Goal: Information Seeking & Learning: Learn about a topic

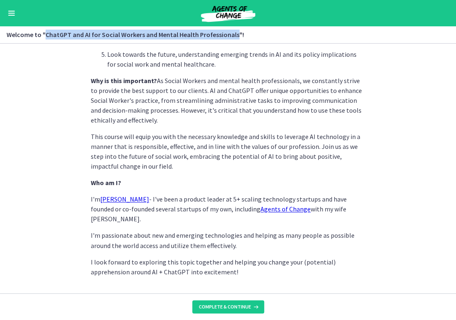
scroll to position [378, 0]
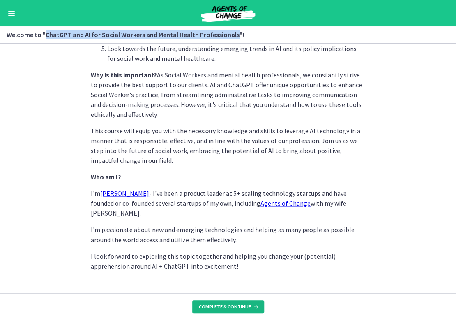
click at [238, 308] on span "Complete & continue" at bounding box center [225, 306] width 52 height 7
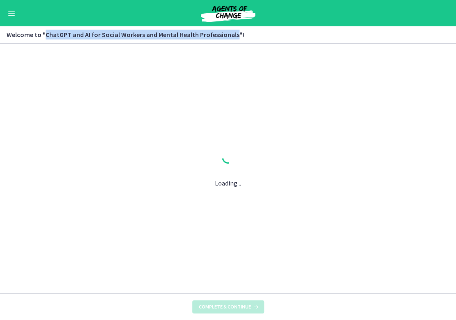
scroll to position [0, 0]
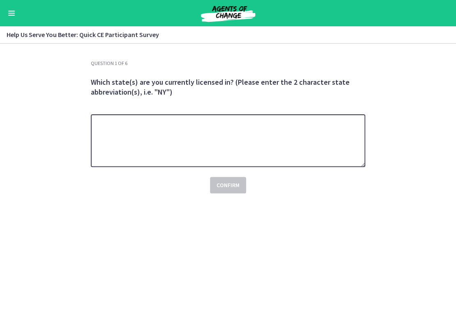
click at [271, 125] on textarea at bounding box center [228, 140] width 274 height 53
type textarea "***"
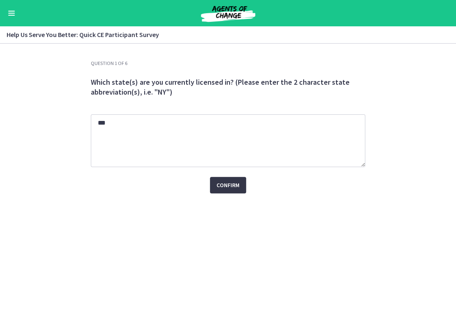
click at [228, 188] on span "Confirm" at bounding box center [228, 185] width 23 height 10
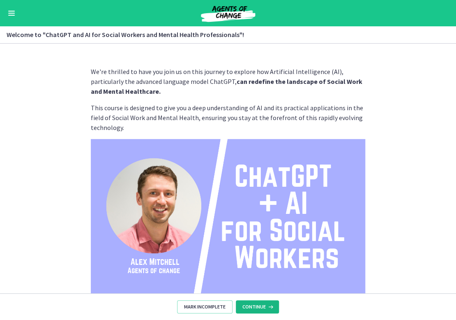
click at [258, 306] on span "Continue" at bounding box center [253, 306] width 23 height 7
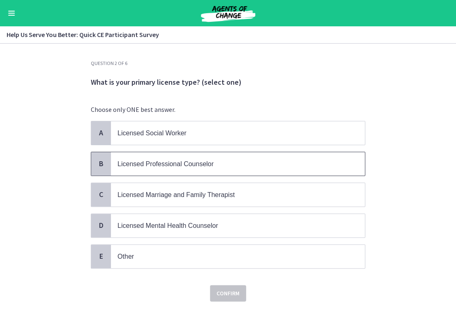
scroll to position [12, 0]
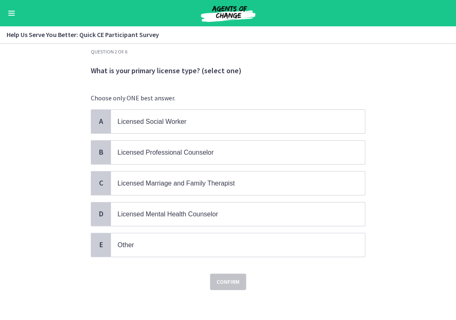
click at [14, 12] on button "Enable menu" at bounding box center [12, 13] width 10 height 10
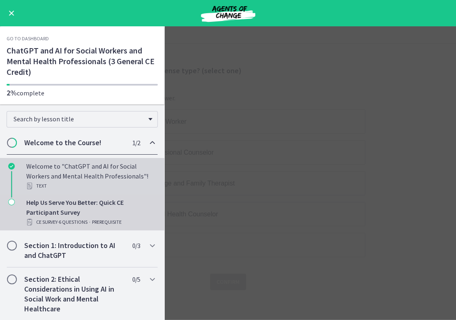
click at [87, 173] on div "Welcome to "ChatGPT and AI for Social Workers and Mental Health Professionals"!…" at bounding box center [90, 176] width 128 height 30
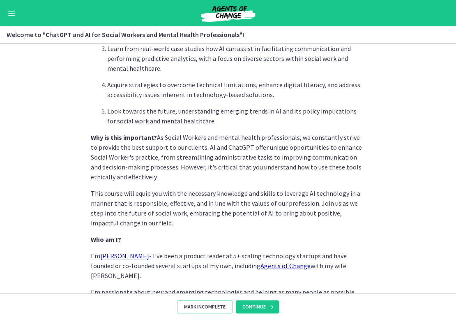
scroll to position [378, 0]
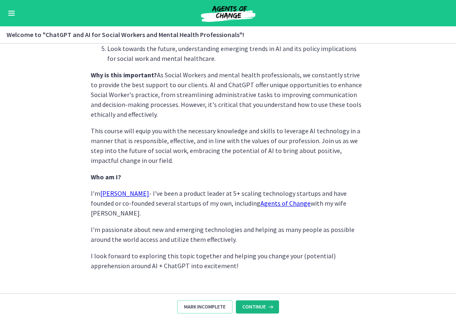
click at [251, 301] on button "Continue" at bounding box center [257, 306] width 43 height 13
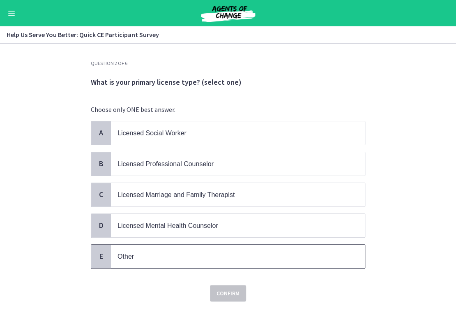
click at [233, 261] on span "Other" at bounding box center [238, 255] width 254 height 23
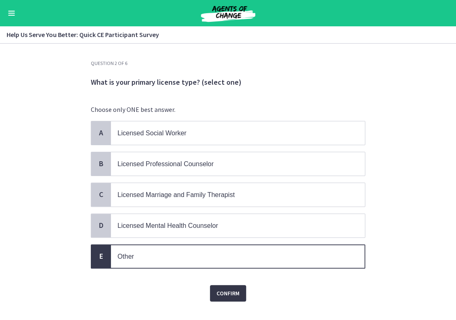
click at [228, 293] on span "Confirm" at bounding box center [228, 293] width 23 height 10
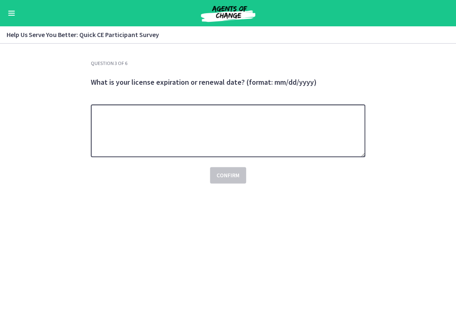
click at [240, 124] on textarea at bounding box center [228, 130] width 274 height 53
type textarea "***"
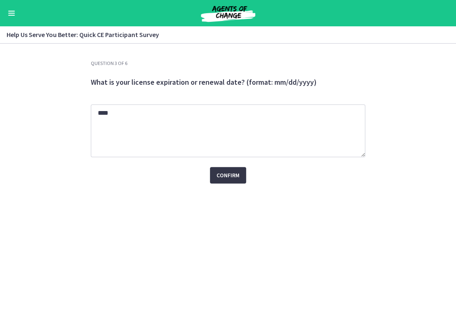
click at [231, 178] on span "Confirm" at bounding box center [228, 175] width 23 height 10
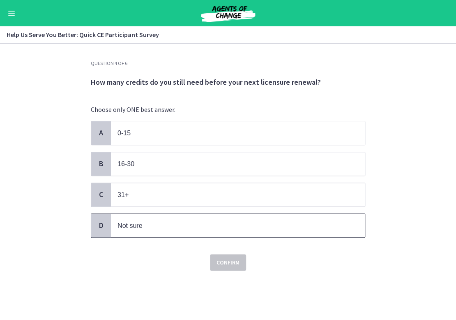
click at [223, 227] on p "Not sure" at bounding box center [229, 225] width 224 height 10
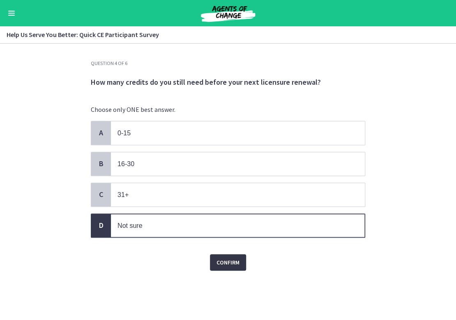
click at [228, 257] on span "Confirm" at bounding box center [228, 262] width 23 height 10
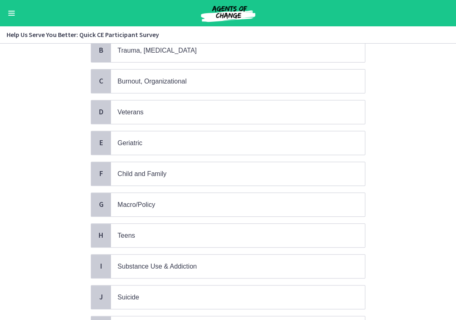
scroll to position [114, 0]
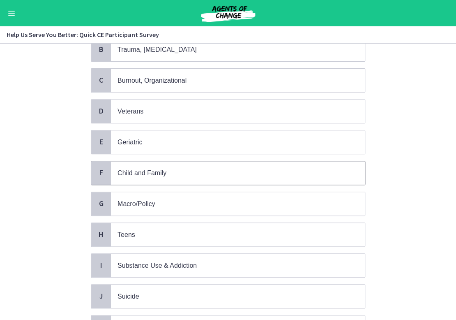
click at [220, 168] on p "Child and Family" at bounding box center [229, 173] width 224 height 10
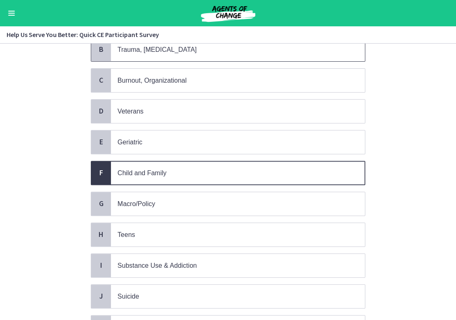
click at [202, 51] on p "Trauma, [MEDICAL_DATA]" at bounding box center [229, 49] width 224 height 10
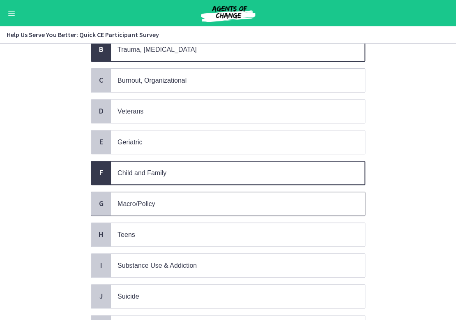
click at [180, 192] on span "Macro/Policy" at bounding box center [238, 203] width 254 height 23
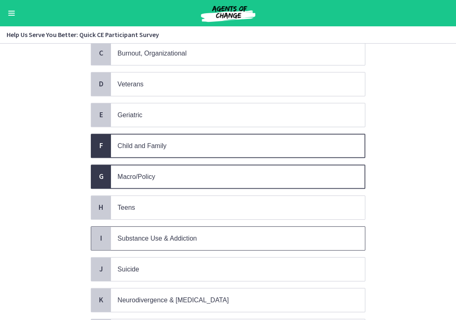
scroll to position [141, 0]
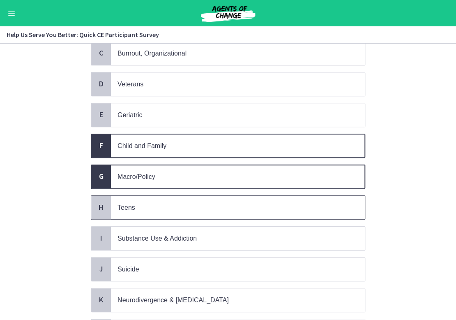
click at [178, 202] on p "Teens" at bounding box center [229, 207] width 224 height 10
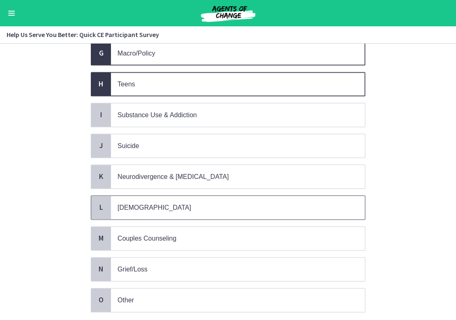
scroll to position [266, 0]
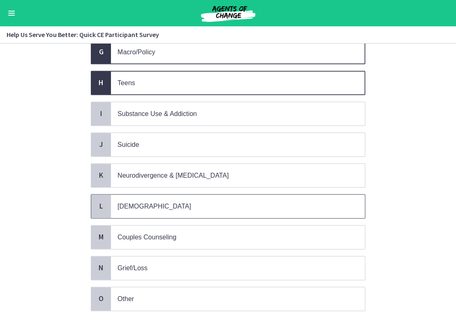
click at [179, 201] on p "[DEMOGRAPHIC_DATA]" at bounding box center [229, 206] width 224 height 10
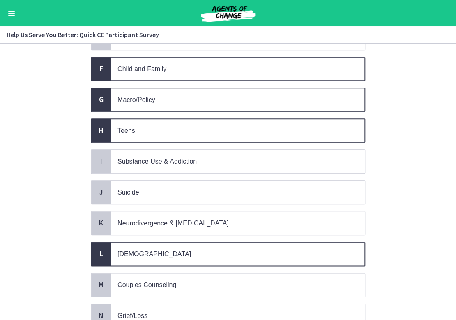
scroll to position [314, 0]
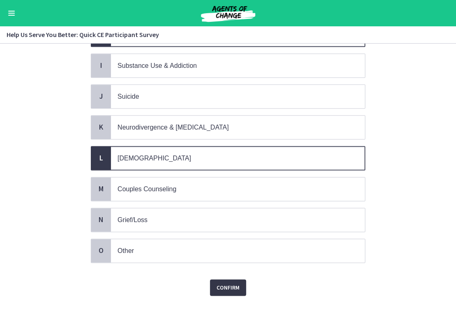
click at [228, 279] on button "Confirm" at bounding box center [228, 287] width 36 height 16
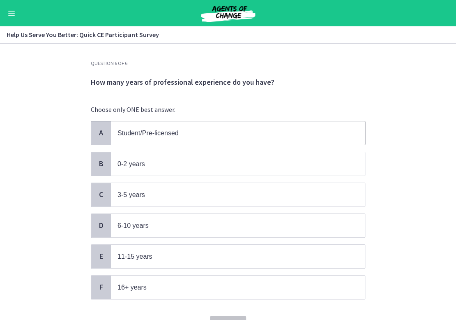
click at [232, 138] on span "Student/Pre-licensed" at bounding box center [238, 132] width 254 height 23
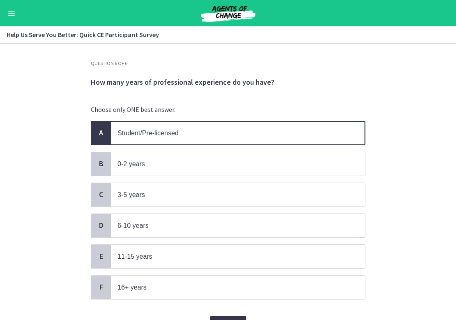
click at [233, 319] on span "Confirm" at bounding box center [228, 324] width 23 height 10
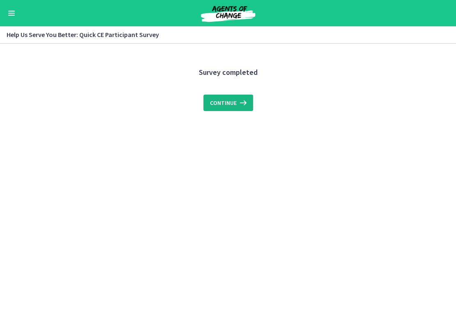
click at [244, 101] on icon at bounding box center [243, 103] width 12 height 10
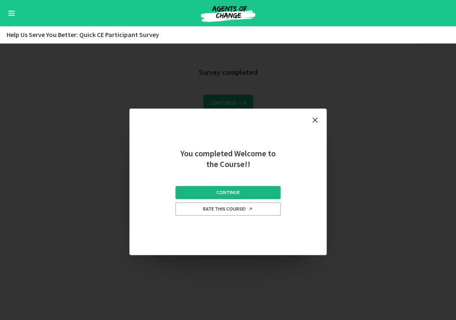
click at [250, 189] on button "Continue" at bounding box center [227, 192] width 105 height 13
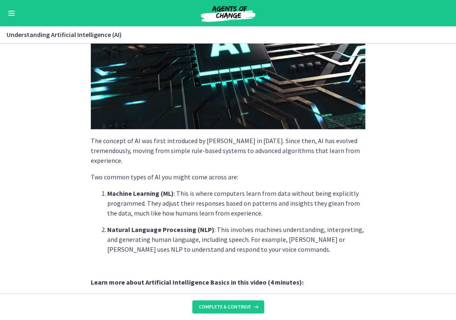
scroll to position [355, 0]
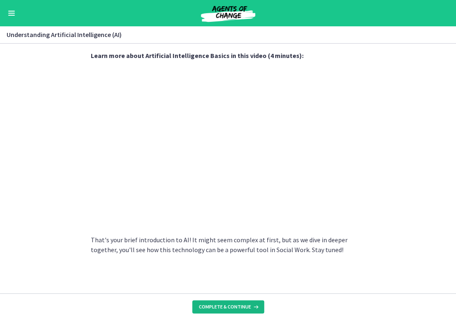
click at [235, 305] on span "Complete & continue" at bounding box center [225, 306] width 52 height 7
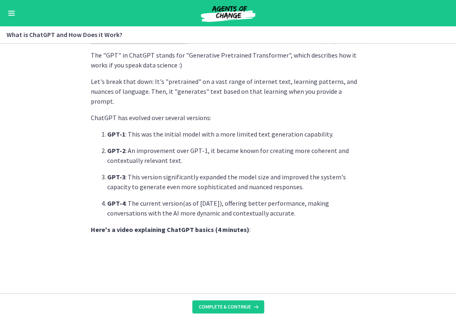
scroll to position [258, 0]
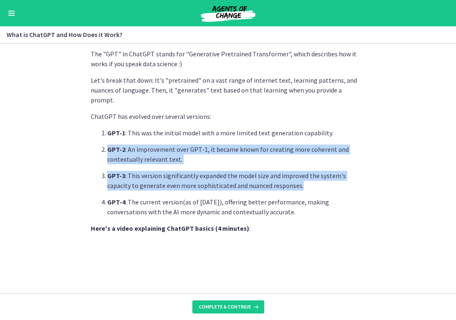
drag, startPoint x: 380, startPoint y: 184, endPoint x: 354, endPoint y: 121, distance: 68.7
click at [354, 121] on section "ChatGPT , developed by OpenAI , is a language model powered by AI. But what doe…" at bounding box center [228, 168] width 456 height 249
click at [417, 172] on section "ChatGPT , developed by OpenAI , is a language model powered by AI. But what doe…" at bounding box center [228, 168] width 456 height 249
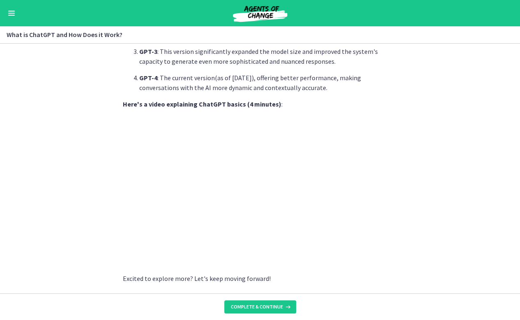
scroll to position [379, 0]
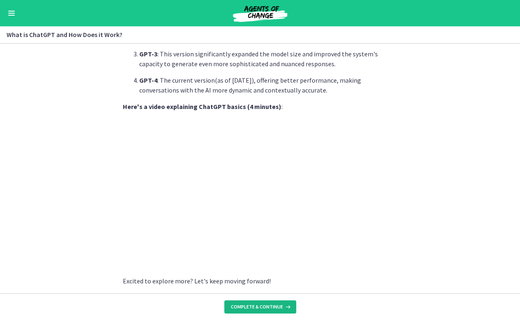
click at [255, 309] on button "Complete & continue" at bounding box center [260, 306] width 72 height 13
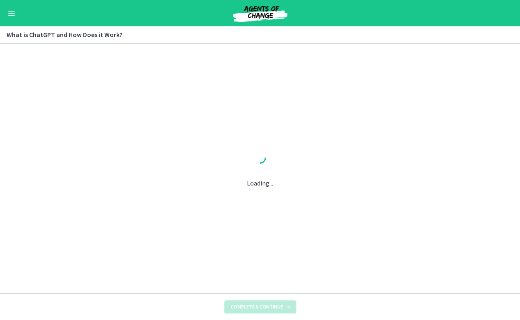
scroll to position [0, 0]
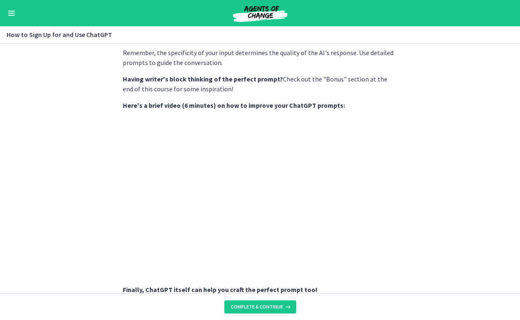
scroll to position [267, 0]
click at [428, 197] on section "Sign Up : Visit OpenAI's website , click on the 'Sign Up' button, and fill in y…" at bounding box center [260, 168] width 520 height 249
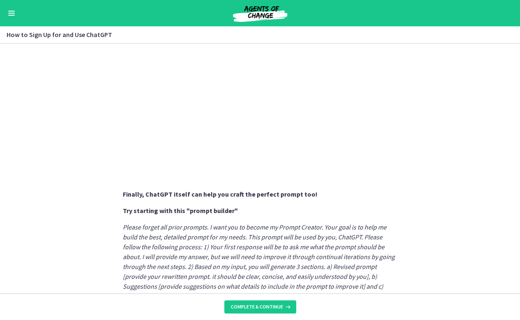
click at [396, 194] on section "Sign Up : Visit OpenAI's website , click on the 'Sign Up' button, and fill in y…" at bounding box center [260, 168] width 520 height 249
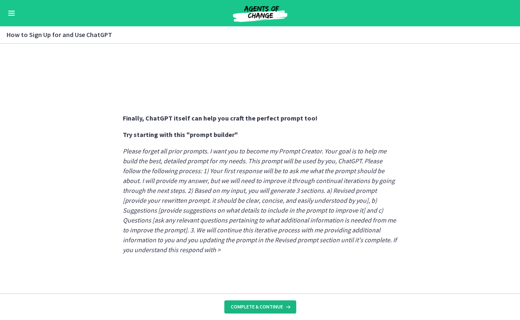
click at [274, 308] on span "Complete & continue" at bounding box center [257, 306] width 52 height 7
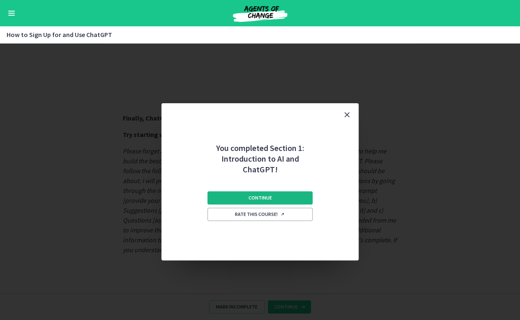
click at [288, 200] on button "Continue" at bounding box center [259, 197] width 105 height 13
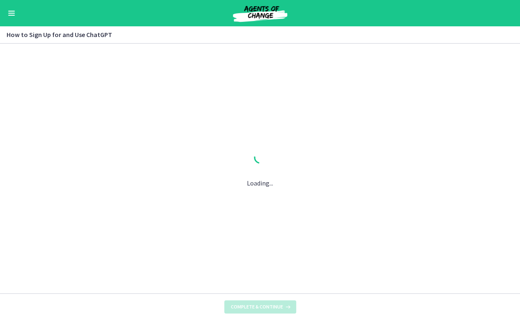
scroll to position [0, 0]
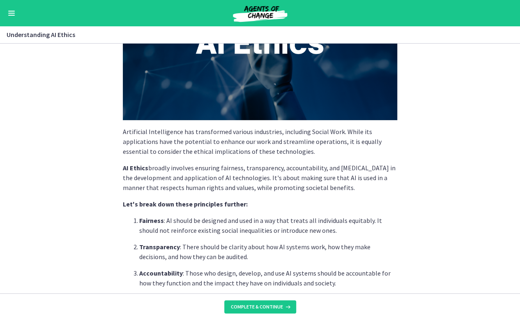
scroll to position [101, 0]
click at [11, 15] on span "Enable menu" at bounding box center [11, 15] width 7 height 1
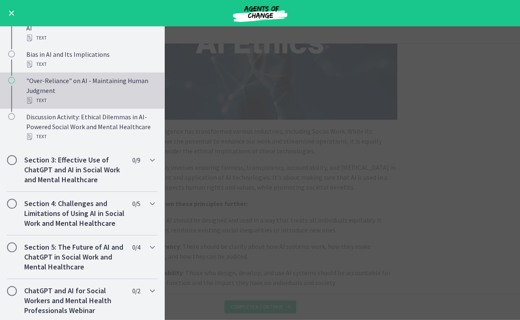
scroll to position [436, 0]
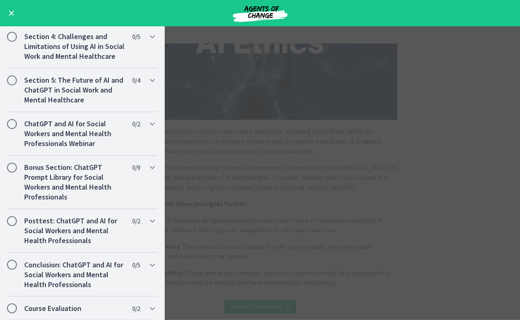
click at [270, 173] on main "Understanding AI Ethics Enable fullscreen Artificial Intelligence has transform…" at bounding box center [260, 172] width 520 height 293
click at [11, 13] on span "Enable menu" at bounding box center [11, 13] width 5 height 5
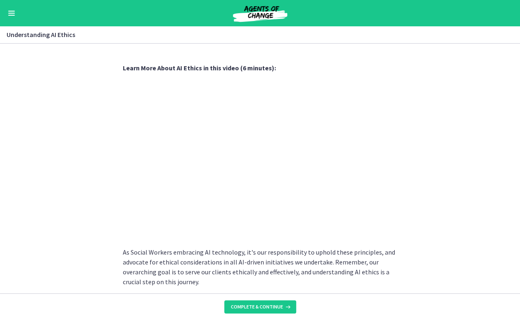
scroll to position [374, 0]
click at [11, 14] on button "Enable menu" at bounding box center [12, 13] width 10 height 10
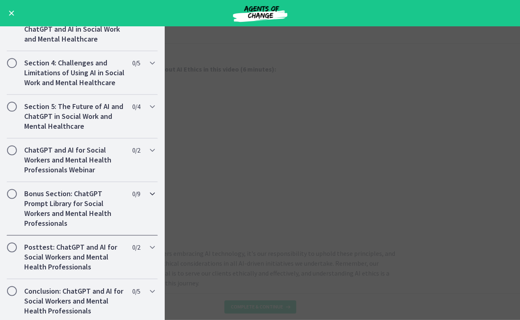
scroll to position [401, 0]
click at [12, 16] on button "Enable menu" at bounding box center [12, 13] width 10 height 10
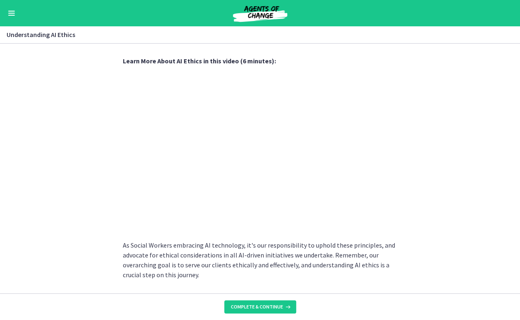
scroll to position [382, 0]
click at [419, 160] on section "Artificial Intelligence has transformed various industries, including Social Wo…" at bounding box center [260, 168] width 520 height 249
click at [267, 308] on span "Complete & continue" at bounding box center [257, 306] width 52 height 7
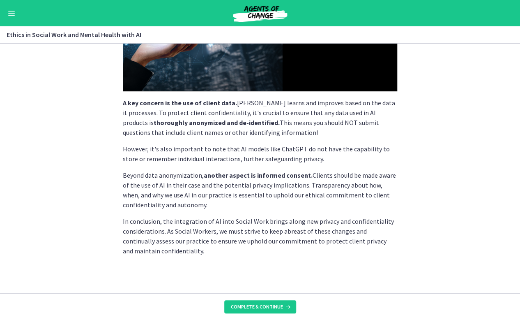
scroll to position [204, 0]
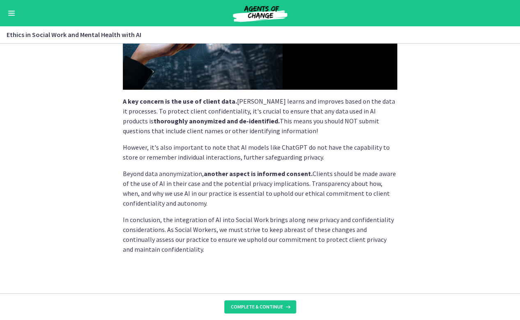
click at [424, 211] on section "Social Workers are often privy to personal, sensitive information about our cli…" at bounding box center [260, 168] width 520 height 249
click at [293, 306] on button "Complete & continue" at bounding box center [260, 306] width 72 height 13
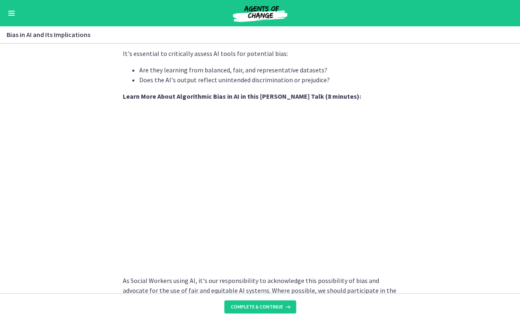
scroll to position [288, 0]
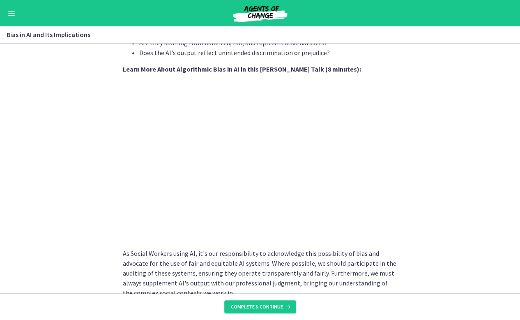
click at [407, 180] on section "AI systems like ChatGPT learn from vast amounts of data. If this data contains …" at bounding box center [260, 168] width 520 height 249
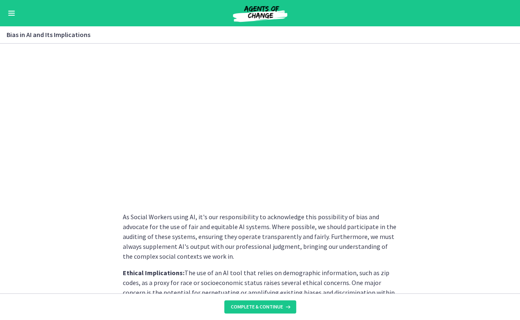
scroll to position [325, 0]
click at [419, 142] on section "AI systems like ChatGPT learn from vast amounts of data. If this data contains …" at bounding box center [260, 168] width 520 height 249
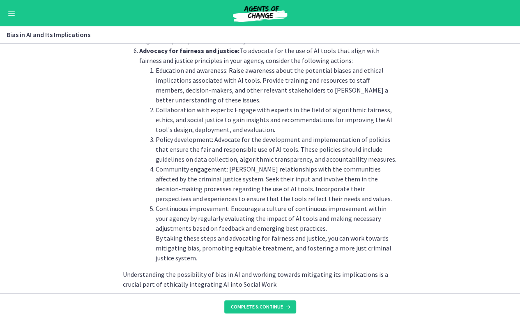
scroll to position [917, 0]
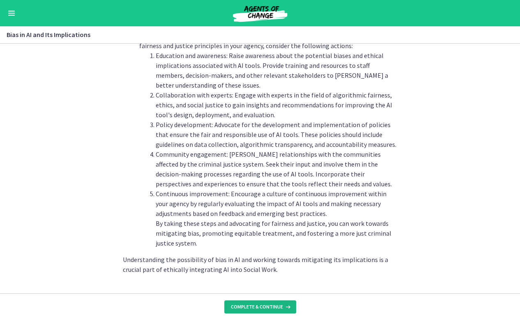
click at [267, 302] on button "Complete & continue" at bounding box center [260, 306] width 72 height 13
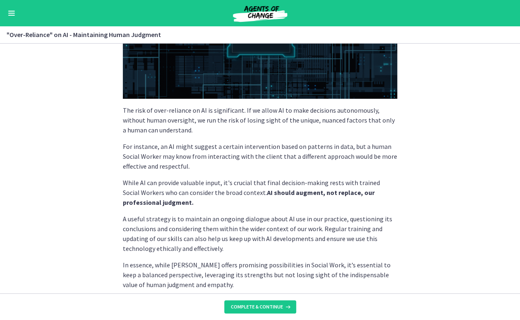
scroll to position [199, 0]
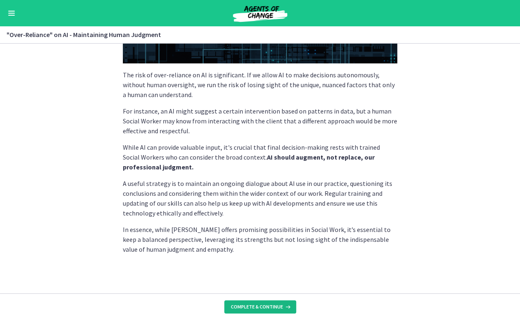
click at [254, 308] on span "Complete & continue" at bounding box center [257, 306] width 52 height 7
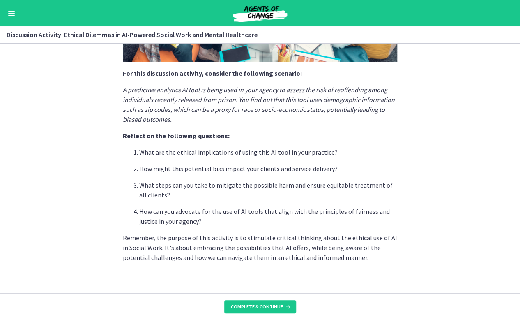
scroll to position [204, 0]
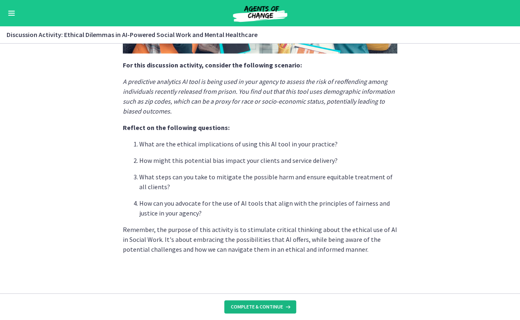
click at [256, 306] on span "Complete & continue" at bounding box center [257, 306] width 52 height 7
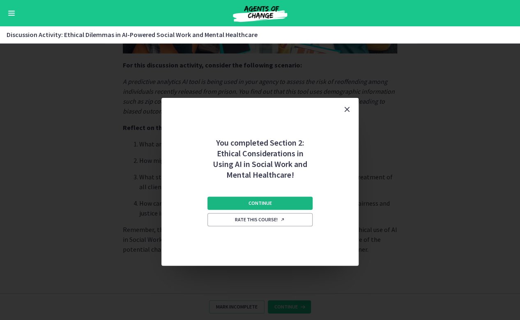
click at [300, 206] on button "Continue" at bounding box center [259, 202] width 105 height 13
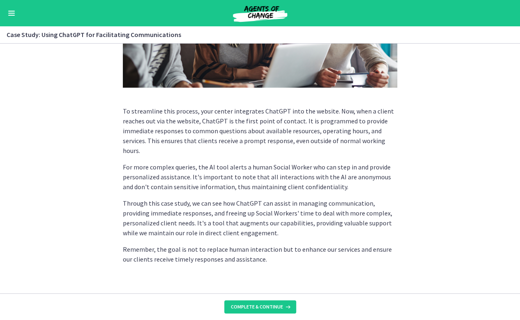
scroll to position [205, 0]
click at [260, 310] on button "Complete & continue" at bounding box center [260, 306] width 72 height 13
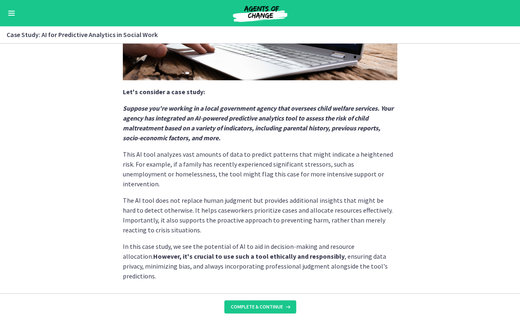
scroll to position [184, 0]
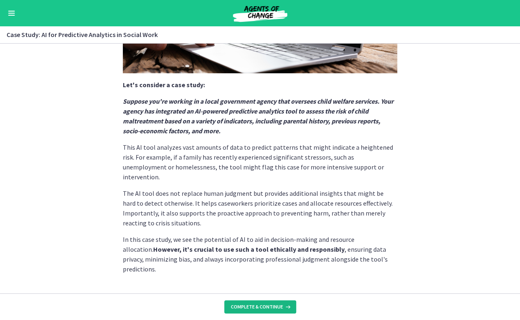
click at [272, 301] on button "Complete & continue" at bounding box center [260, 306] width 72 height 13
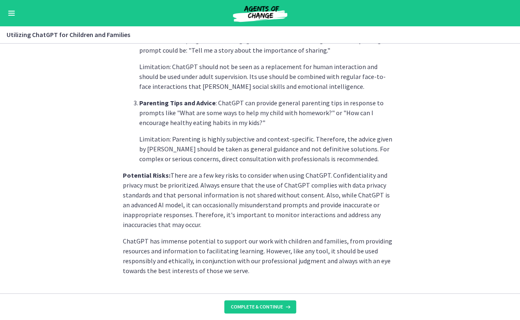
scroll to position [358, 0]
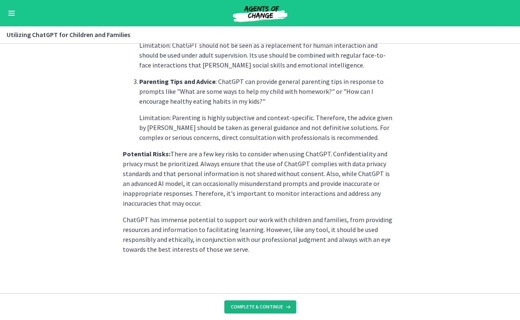
click at [266, 309] on span "Complete & continue" at bounding box center [257, 306] width 52 height 7
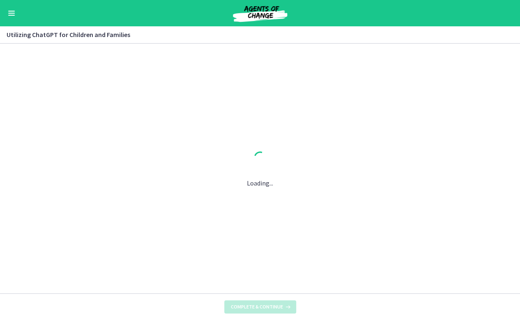
scroll to position [0, 0]
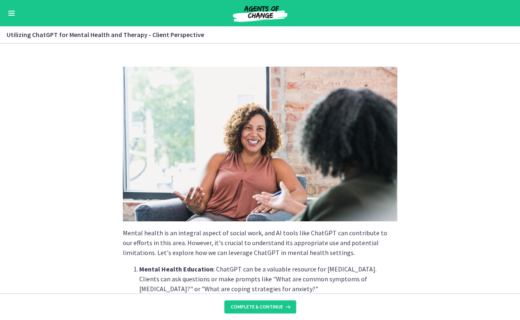
click at [401, 219] on section "Mental health is an integral aspect of social work, and AI tools like ChatGPT c…" at bounding box center [260, 168] width 520 height 249
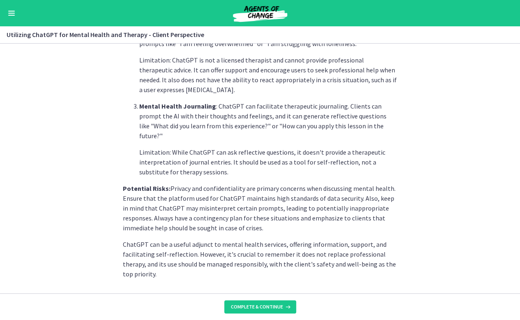
scroll to position [329, 0]
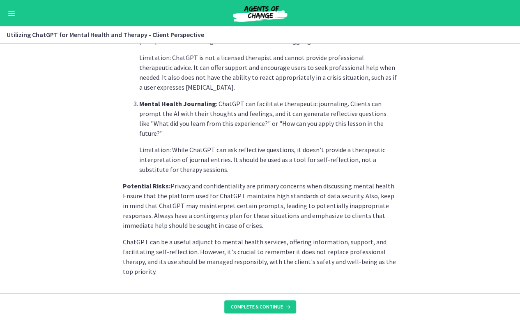
click at [429, 230] on section "Mental health is an integral aspect of social work, and AI tools like ChatGPT c…" at bounding box center [260, 168] width 520 height 249
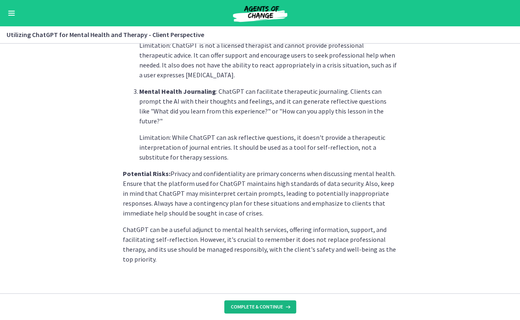
click at [279, 306] on span "Complete & continue" at bounding box center [257, 306] width 52 height 7
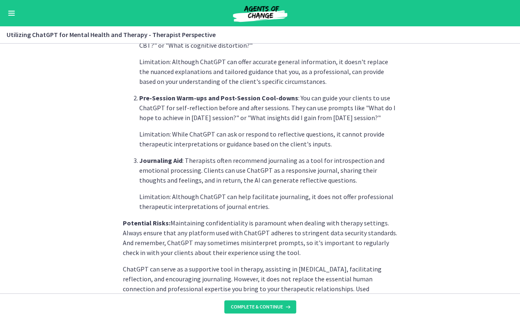
scroll to position [322, 0]
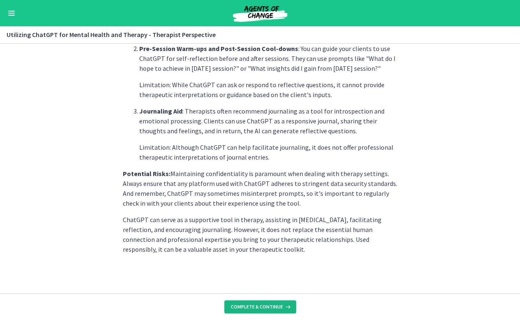
click at [264, 303] on span "Complete & continue" at bounding box center [257, 306] width 52 height 7
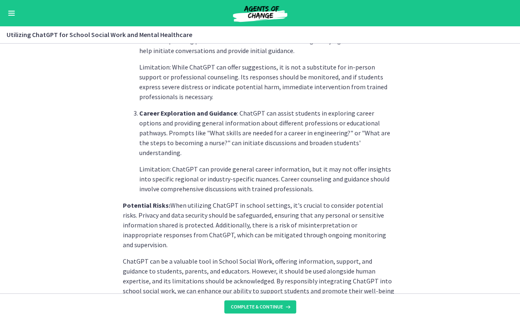
scroll to position [335, 0]
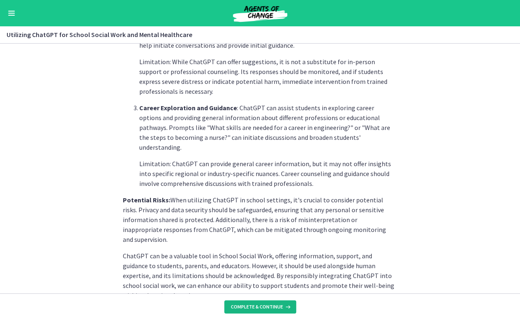
click at [278, 304] on span "Complete & continue" at bounding box center [257, 306] width 52 height 7
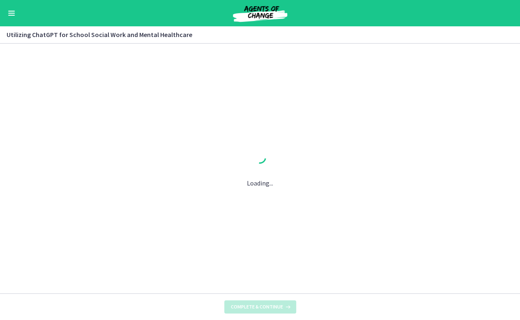
scroll to position [0, 0]
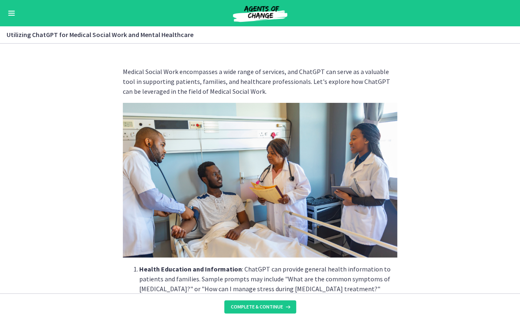
click at [392, 229] on img at bounding box center [260, 180] width 274 height 154
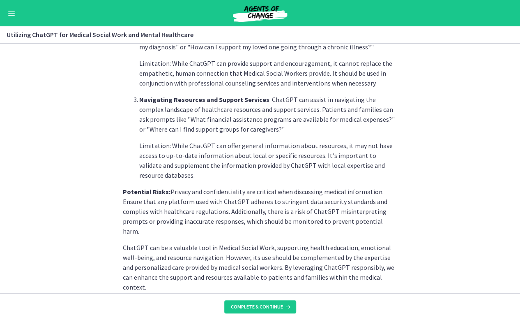
scroll to position [332, 0]
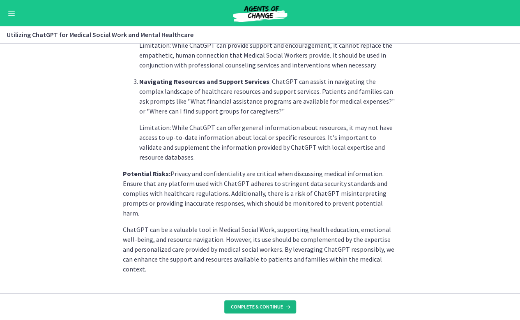
click at [280, 309] on span "Complete & continue" at bounding box center [257, 306] width 52 height 7
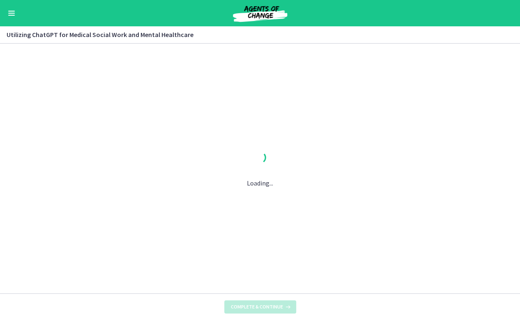
scroll to position [0, 0]
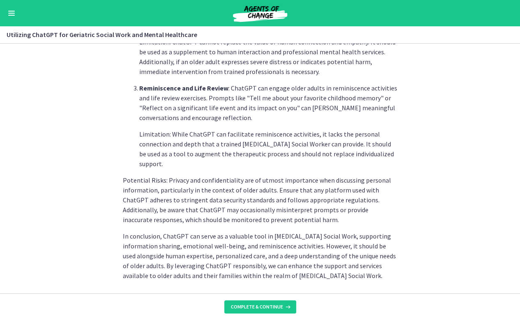
scroll to position [371, 0]
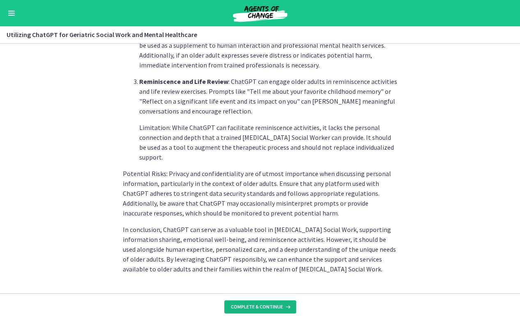
click at [268, 307] on span "Complete & continue" at bounding box center [257, 306] width 52 height 7
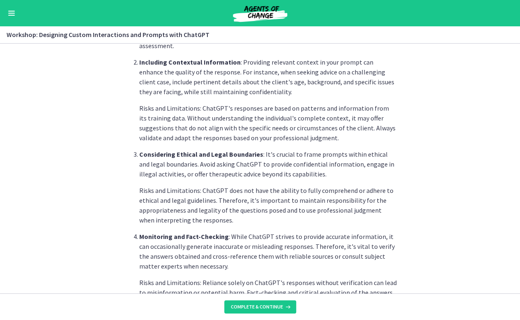
scroll to position [440, 0]
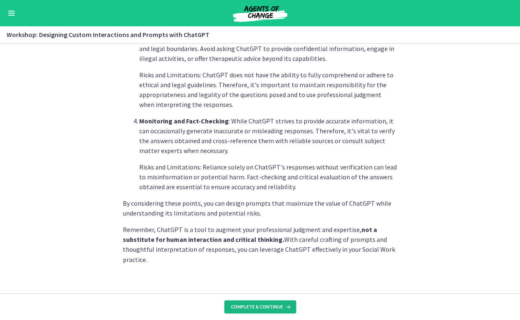
click at [279, 301] on button "Complete & continue" at bounding box center [260, 306] width 72 height 13
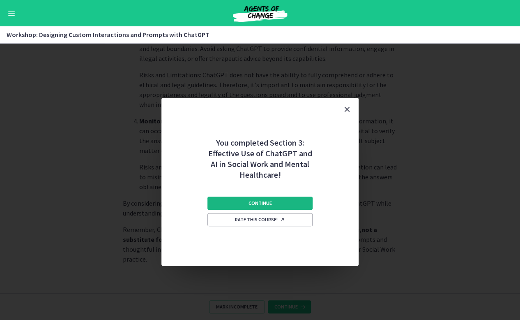
click at [297, 207] on button "Continue" at bounding box center [259, 202] width 105 height 13
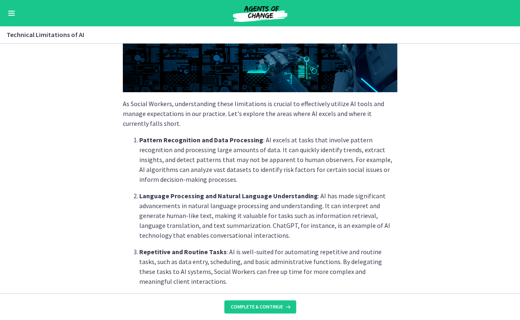
scroll to position [131, 0]
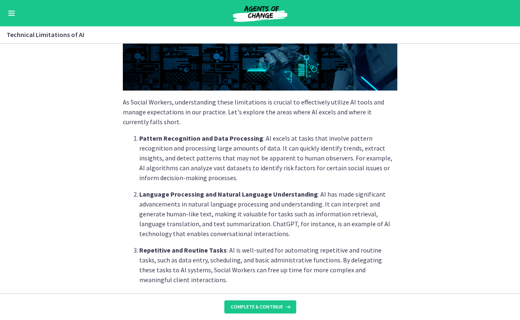
click at [451, 252] on section "As Social Workers, understanding these limitations is crucial to effectively ut…" at bounding box center [260, 168] width 520 height 249
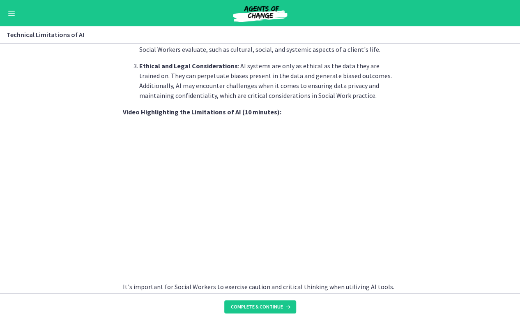
scroll to position [481, 0]
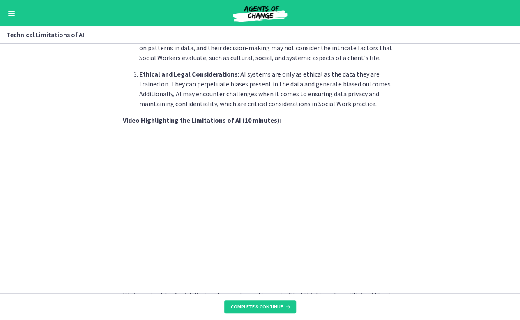
click at [419, 215] on section "As Social Workers, understanding these limitations is crucial to effectively ut…" at bounding box center [260, 168] width 520 height 249
click at [413, 209] on section "As Social Workers, understanding these limitations is crucial to effectively ut…" at bounding box center [260, 168] width 520 height 249
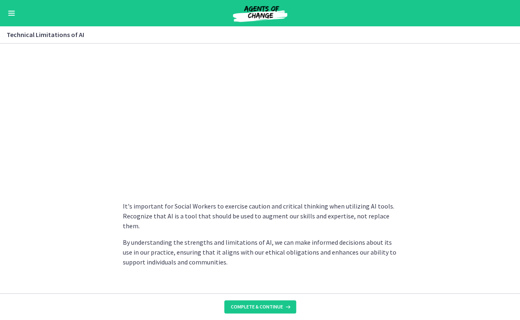
scroll to position [581, 0]
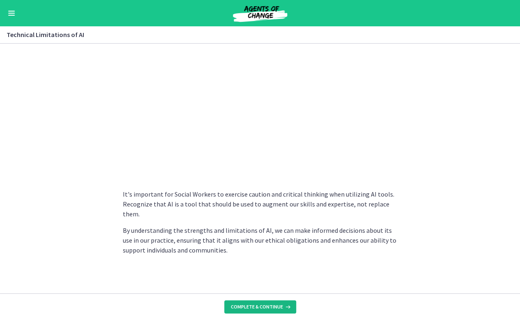
click at [265, 309] on span "Complete & continue" at bounding box center [257, 306] width 52 height 7
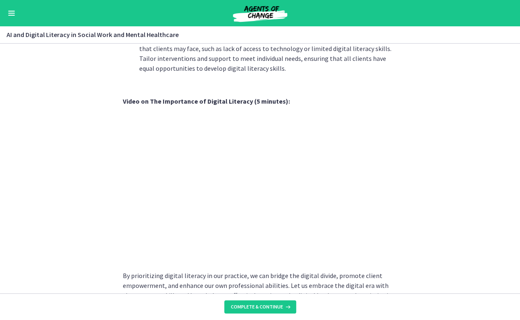
scroll to position [667, 0]
click at [358, 277] on p "By prioritizing digital literacy in our practice, we can bridge the digital div…" at bounding box center [260, 290] width 274 height 39
click at [435, 188] on section "In [DATE] rapidly advancing digital age, understanding and promoting digital li…" at bounding box center [260, 168] width 520 height 249
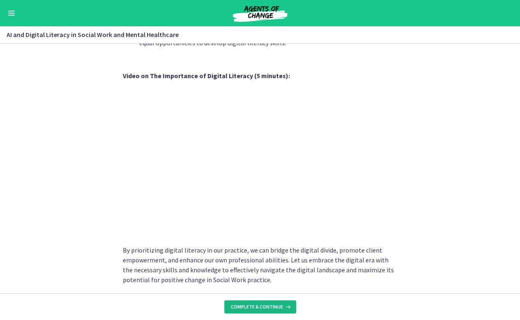
click at [273, 304] on span "Complete & continue" at bounding box center [257, 306] width 52 height 7
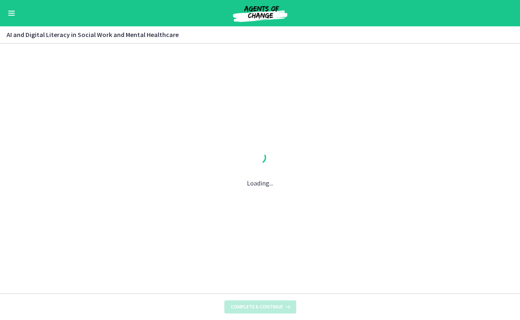
scroll to position [0, 0]
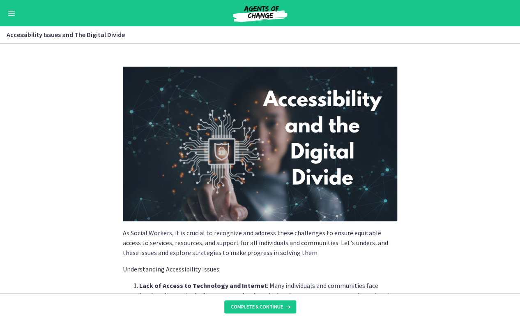
click at [13, 12] on button "Enable menu" at bounding box center [12, 13] width 10 height 10
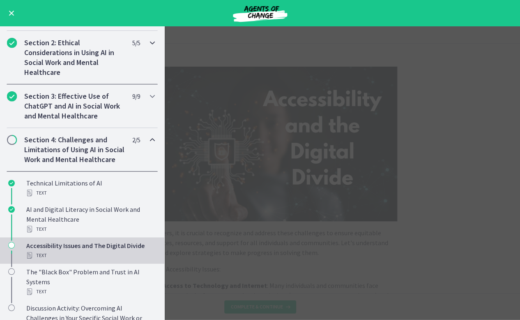
scroll to position [151, 0]
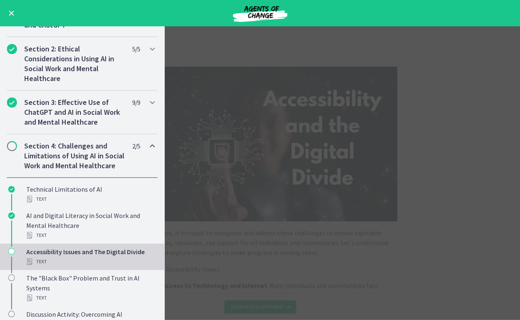
click at [11, 9] on button "Enable menu" at bounding box center [12, 13] width 10 height 10
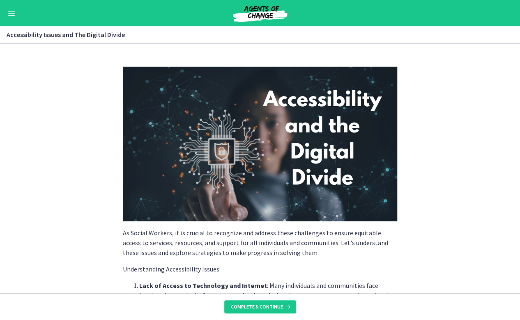
click at [11, 9] on button "Enable menu" at bounding box center [12, 13] width 10 height 10
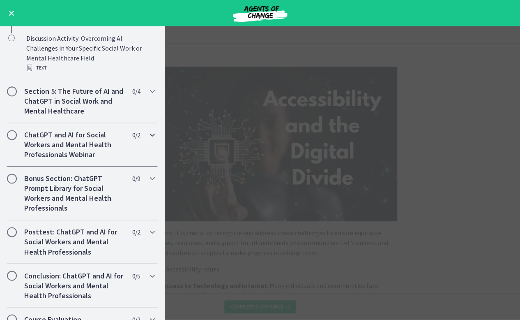
scroll to position [446, 0]
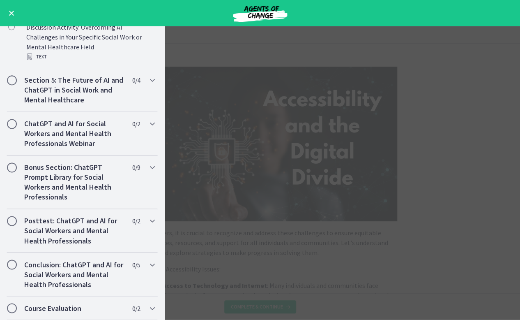
click at [13, 14] on span "Enable menu" at bounding box center [11, 13] width 5 height 5
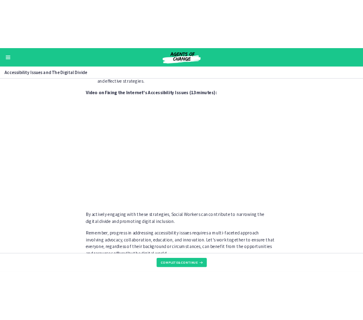
scroll to position [652, 0]
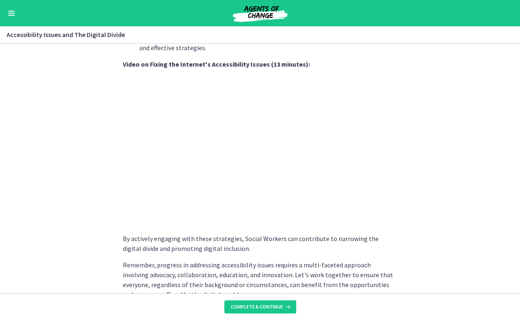
click at [412, 188] on section "As Social Workers, it is crucial to recognize and address these challenges to e…" at bounding box center [260, 168] width 520 height 249
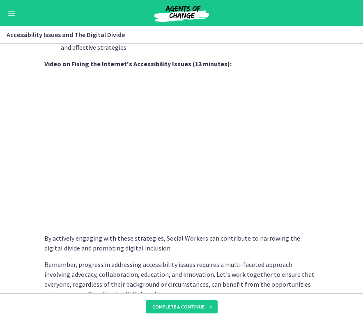
click at [291, 276] on p "Remember, progress in addressing accessibility issues requires a multi-faceted …" at bounding box center [181, 278] width 274 height 39
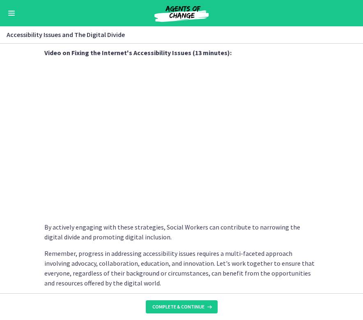
scroll to position [663, 0]
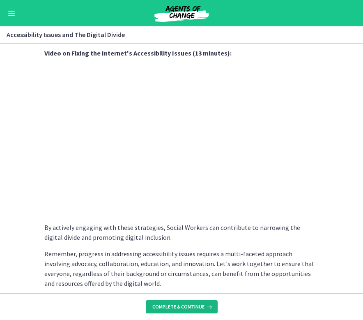
click at [194, 302] on button "Complete & continue" at bounding box center [182, 306] width 72 height 13
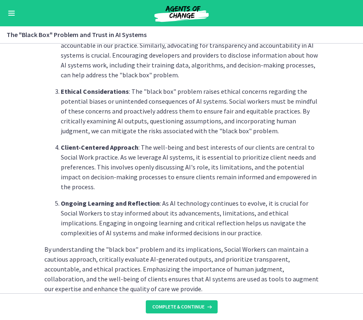
scroll to position [385, 0]
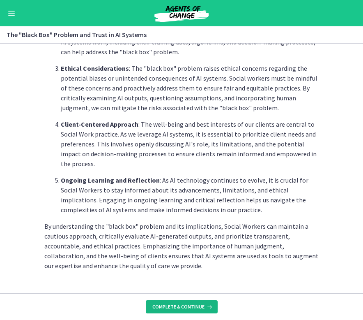
click at [189, 306] on span "Complete & continue" at bounding box center [178, 306] width 52 height 7
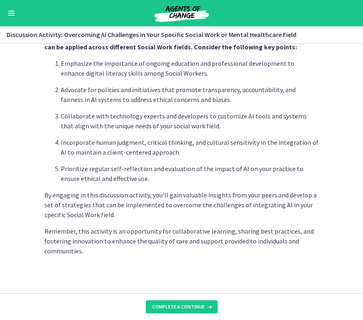
scroll to position [500, 0]
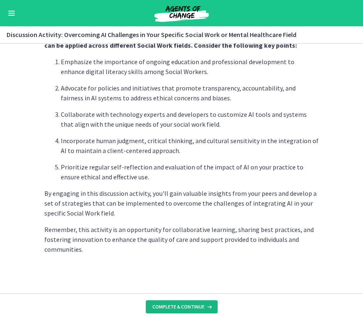
click at [171, 306] on span "Complete & continue" at bounding box center [178, 306] width 52 height 7
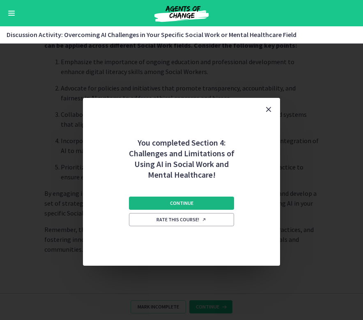
click at [219, 203] on button "Continue" at bounding box center [181, 202] width 105 height 13
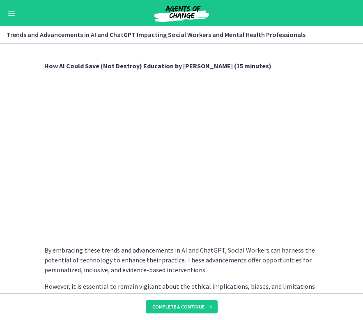
scroll to position [592, 0]
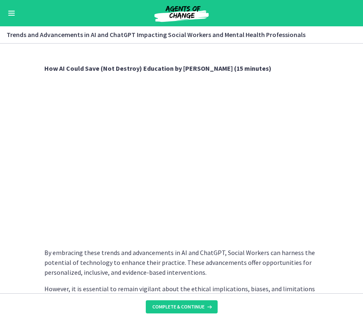
click at [325, 154] on section "As technology continues to evolve, Social Workers can harness these advancement…" at bounding box center [181, 168] width 363 height 249
click at [158, 28] on div "Trends and Advancements in AI and ChatGPT Impacting Social Workers and Mental H…" at bounding box center [181, 34] width 363 height 17
click at [200, 304] on span "Complete & continue" at bounding box center [178, 306] width 52 height 7
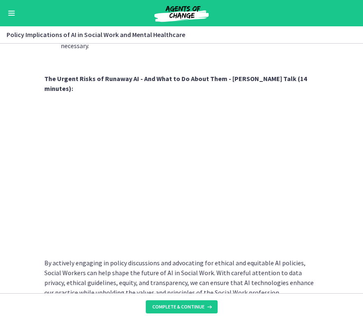
scroll to position [696, 0]
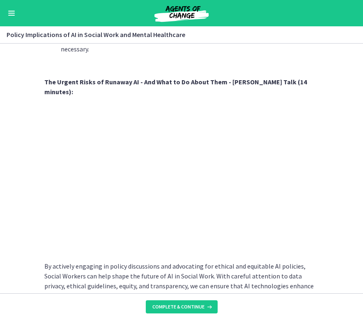
click at [245, 271] on p "By actively engaging in policy discussions and advocating for ethical and equit…" at bounding box center [181, 280] width 274 height 39
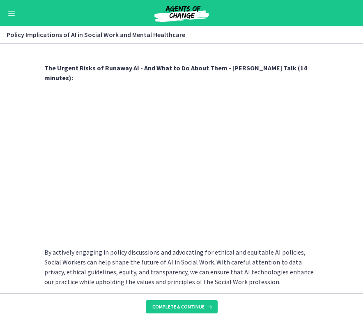
scroll to position [708, 0]
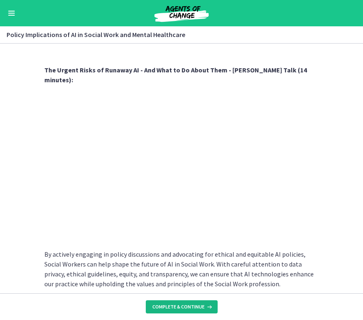
click at [196, 307] on span "Complete & continue" at bounding box center [178, 306] width 52 height 7
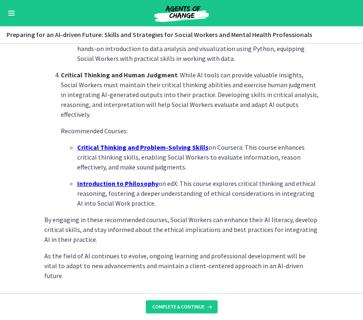
scroll to position [578, 0]
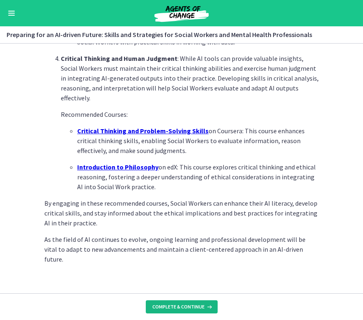
click at [199, 306] on span "Complete & continue" at bounding box center [178, 306] width 52 height 7
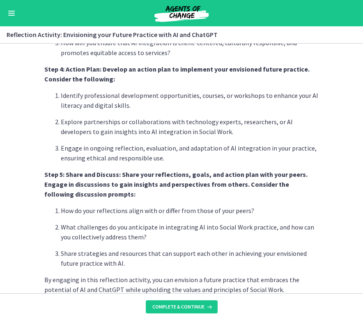
scroll to position [690, 0]
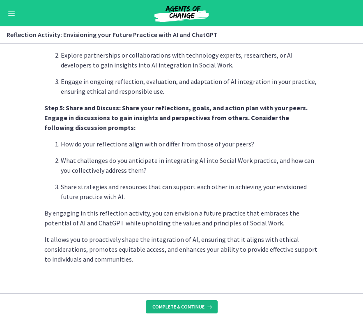
click at [196, 300] on button "Complete & continue" at bounding box center [182, 306] width 72 height 13
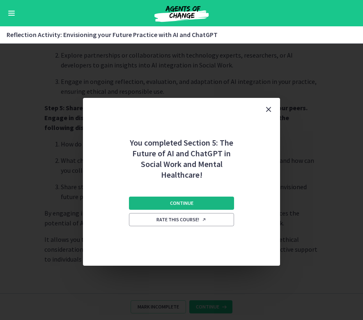
click at [212, 200] on button "Continue" at bounding box center [181, 202] width 105 height 13
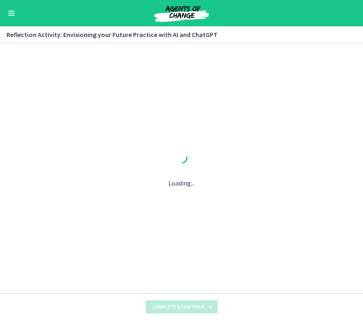
scroll to position [0, 0]
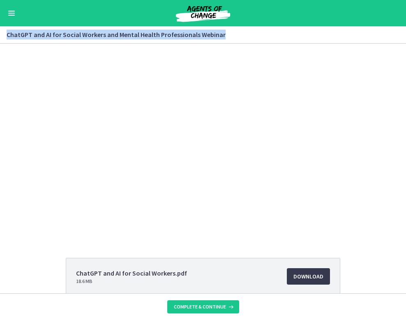
drag, startPoint x: 8, startPoint y: 36, endPoint x: 225, endPoint y: 38, distance: 216.9
click at [225, 38] on h3 "ChatGPT and AI for Social Workers and Mental Health Professionals Webinar" at bounding box center [198, 35] width 383 height 10
copy h3 "ChatGPT and AI for Social Workers and Mental Health Professionals Webinar"
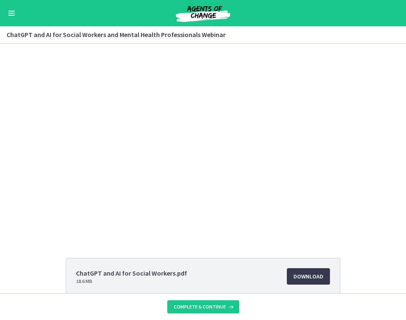
click at [355, 271] on div "ChatGPT and AI for Social Workers.pdf 18.6 MB Download Opens in a new window Bi…" at bounding box center [203, 316] width 406 height 117
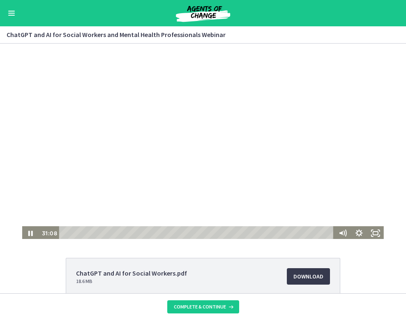
click at [340, 137] on div at bounding box center [203, 141] width 362 height 198
